Goal: Check status

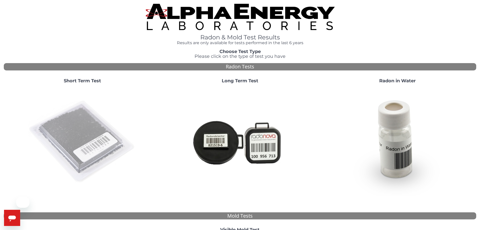
click at [85, 134] on img at bounding box center [82, 142] width 108 height 108
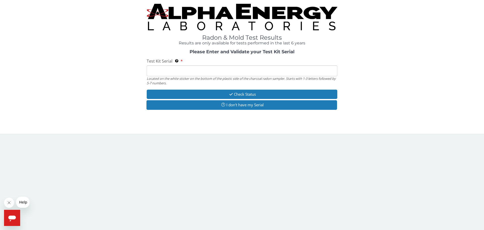
click at [194, 69] on input "Test Kit Serial Located on the white sticker on the bottom of the plastic side …" at bounding box center [242, 70] width 191 height 11
paste input "AA751057"
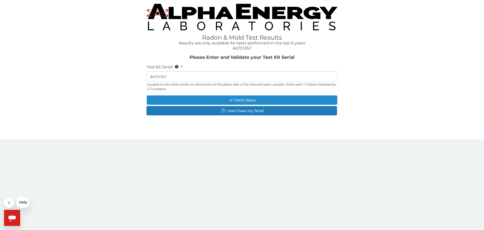
type input "AA751057"
click at [233, 104] on button "Check Status" at bounding box center [242, 99] width 191 height 9
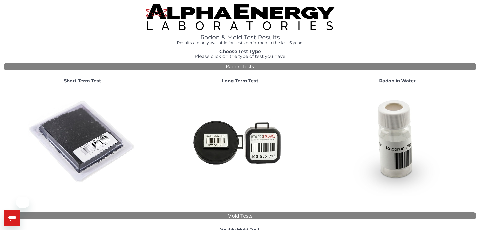
click at [95, 112] on img at bounding box center [82, 142] width 108 height 108
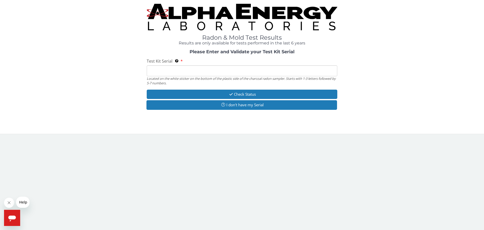
click at [166, 72] on input "Test Kit Serial Located on the white sticker on the bottom of the plastic side …" at bounding box center [242, 70] width 191 height 11
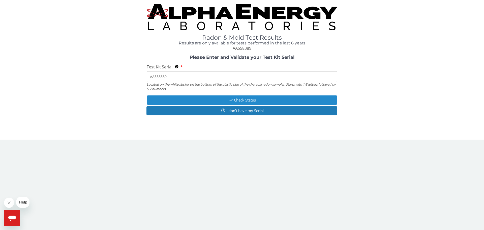
type input "AA558389"
click at [255, 100] on button "Check Status" at bounding box center [242, 99] width 191 height 9
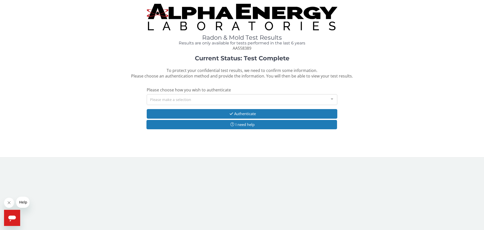
click at [249, 100] on div "Please make a selection" at bounding box center [242, 99] width 191 height 11
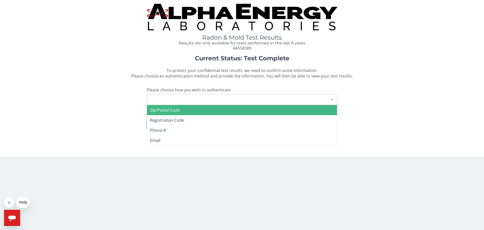
click at [228, 113] on span "Zip/Postal Code" at bounding box center [242, 110] width 190 height 10
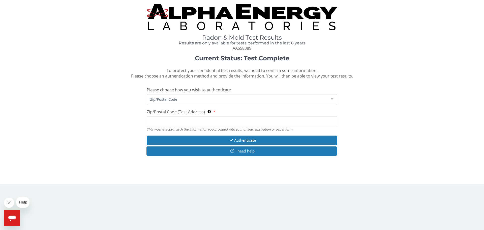
click at [224, 125] on input "Zip/Postal Code (Test Address) This must exactly match the information you prov…" at bounding box center [242, 121] width 191 height 11
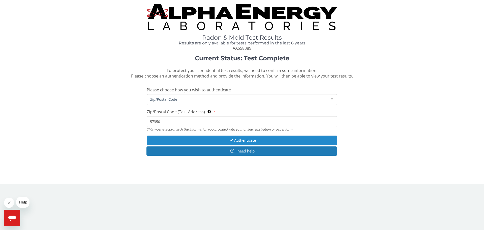
type input "57350"
click at [264, 144] on button "Authenticate" at bounding box center [242, 139] width 191 height 9
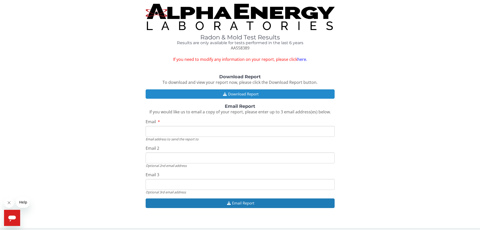
click at [272, 91] on button "Download Report" at bounding box center [240, 93] width 189 height 9
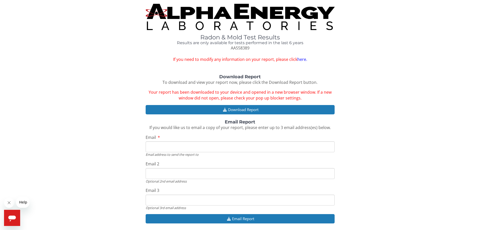
click at [301, 59] on link "here." at bounding box center [303, 59] width 10 height 6
